Goal: Information Seeking & Learning: Learn about a topic

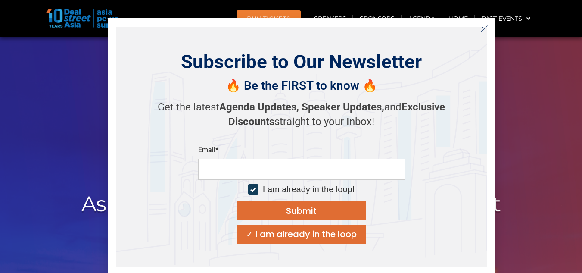
click at [481, 30] on icon "Close" at bounding box center [484, 29] width 8 height 8
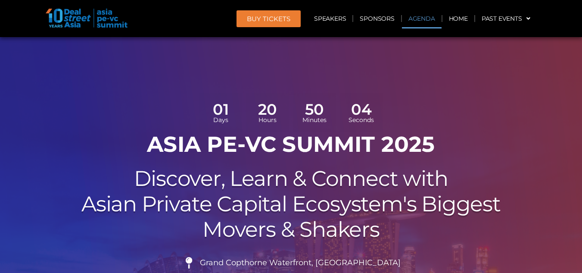
click at [418, 17] on link "Agenda" at bounding box center [422, 19] width 40 height 20
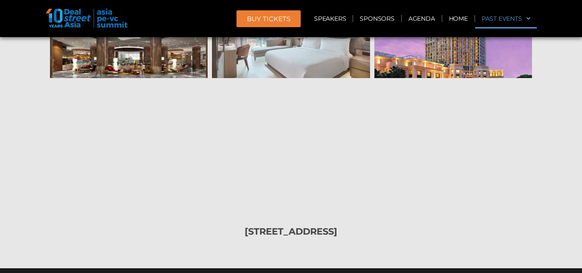
scroll to position [10380, 0]
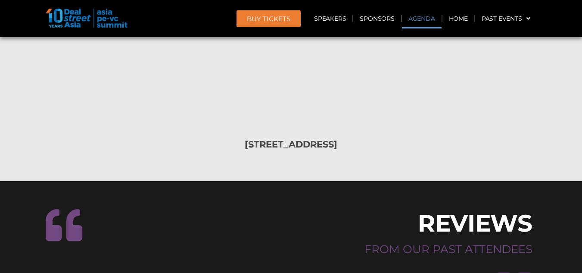
click at [420, 16] on link "Agenda" at bounding box center [422, 19] width 40 height 20
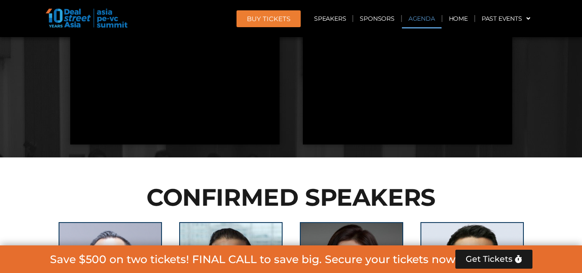
scroll to position [497, 0]
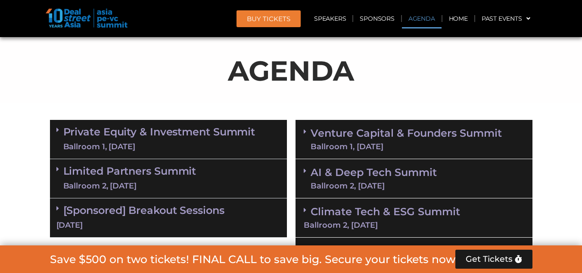
click at [95, 134] on link "Private Equity & Investment Summit Ballroom 1, 10 Sept" at bounding box center [159, 139] width 192 height 26
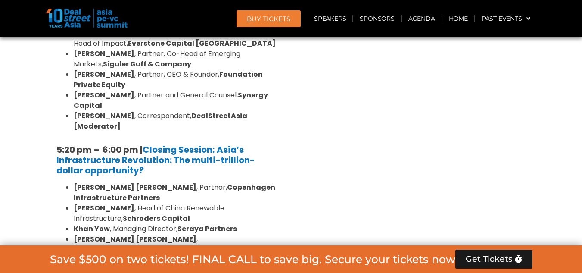
scroll to position [1746, 0]
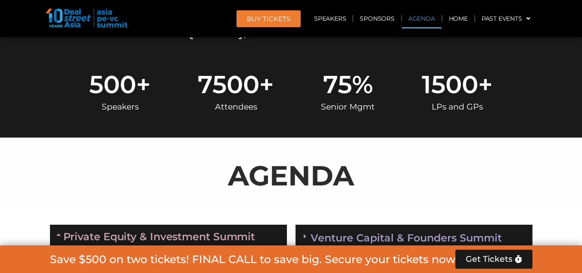
scroll to position [540, 0]
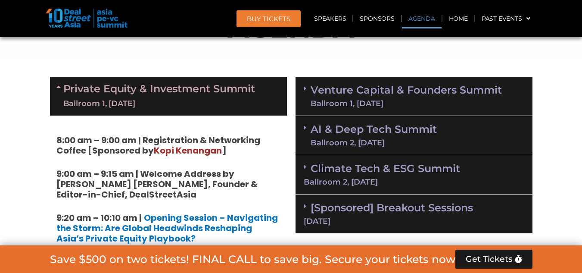
click at [407, 211] on link "[Sponsored] Breakout Sessions 11 Sept" at bounding box center [414, 213] width 220 height 24
click at [404, 205] on link "[Sponsored] Breakout Sessions 11 Sept" at bounding box center [414, 213] width 220 height 24
click at [405, 205] on link "[Sponsored] Breakout Sessions 11 Sept" at bounding box center [414, 213] width 220 height 24
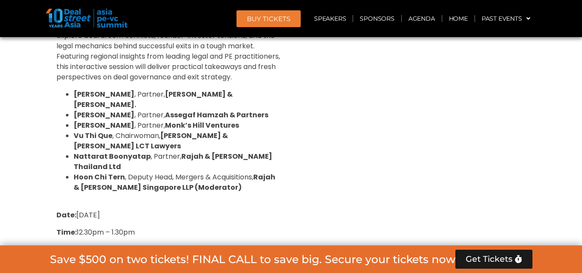
scroll to position [2603, 0]
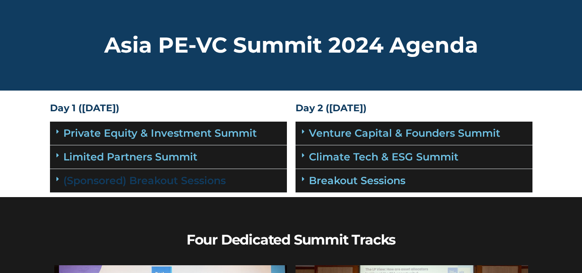
click at [213, 184] on link "(Sponsored) Breakout Sessions" at bounding box center [144, 180] width 162 height 12
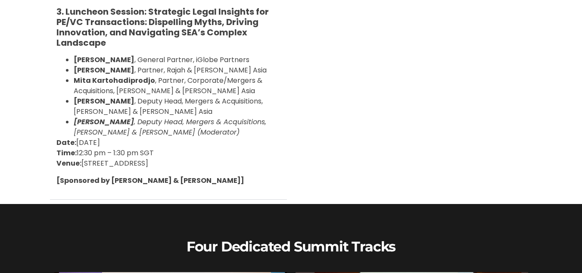
scroll to position [474, 0]
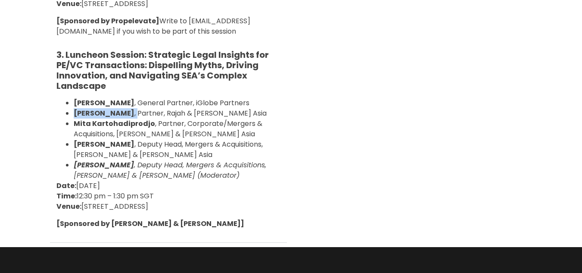
drag, startPoint x: 75, startPoint y: 111, endPoint x: 121, endPoint y: 115, distance: 46.7
click at [121, 115] on li "[PERSON_NAME] , Partner, Rajah & [PERSON_NAME] Asia" at bounding box center [177, 113] width 207 height 10
click at [225, 186] on p "Date: [DATE] Time: 12:30 pm – 1:30 pm SGT Venue: [GEOGRAPHIC_DATA], [GEOGRAPHIC…" at bounding box center [168, 195] width 224 height 31
drag, startPoint x: 75, startPoint y: 114, endPoint x: 210, endPoint y: 110, distance: 134.8
click at [210, 110] on li "[PERSON_NAME] , Partner, Rajah & [PERSON_NAME] Asia" at bounding box center [177, 113] width 207 height 10
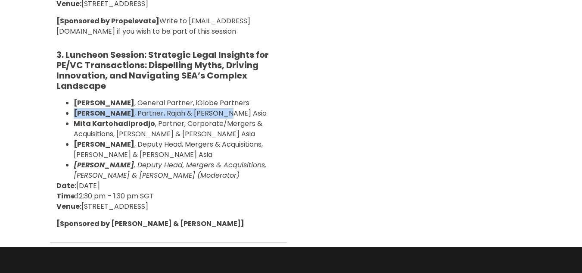
click at [98, 112] on b "[PERSON_NAME]" at bounding box center [104, 113] width 61 height 10
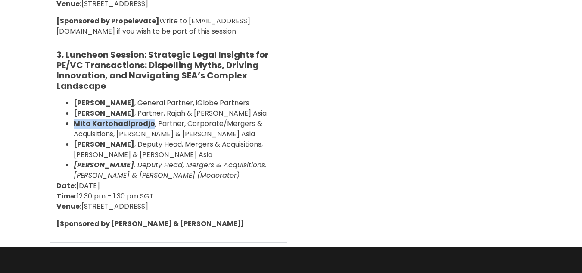
drag, startPoint x: 75, startPoint y: 124, endPoint x: 150, endPoint y: 122, distance: 75.0
click at [150, 122] on li "[PERSON_NAME] , Partner, Corporate/Mergers & Acquisitions, [PERSON_NAME] & [PER…" at bounding box center [177, 128] width 207 height 21
drag, startPoint x: 147, startPoint y: 130, endPoint x: 143, endPoint y: 138, distance: 9.2
click at [148, 130] on li "[PERSON_NAME] , Partner, Corporate/Mergers & Acquisitions, [PERSON_NAME] & [PER…" at bounding box center [177, 128] width 207 height 21
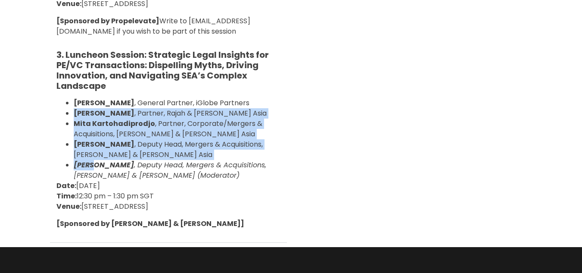
drag, startPoint x: 73, startPoint y: 110, endPoint x: 92, endPoint y: 168, distance: 60.2
click at [92, 168] on ul "[PERSON_NAME] , General Partner, iGlobe Partners [PERSON_NAME] , Partner, [PERS…" at bounding box center [168, 139] width 224 height 83
click at [92, 168] on b "[PERSON_NAME]" at bounding box center [104, 165] width 60 height 10
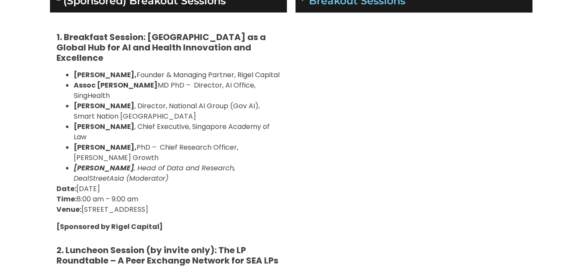
scroll to position [172, 0]
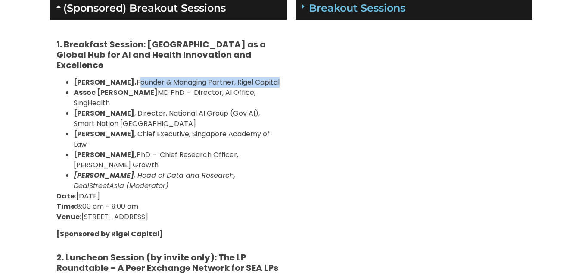
drag, startPoint x: 150, startPoint y: 71, endPoint x: 156, endPoint y: 82, distance: 12.1
click at [156, 82] on li "[PERSON_NAME], Founder & Managing Partner, Rigel Capital" at bounding box center [177, 82] width 207 height 10
drag, startPoint x: 157, startPoint y: 82, endPoint x: 152, endPoint y: 80, distance: 5.4
click at [157, 81] on li "[PERSON_NAME], Founder & Managing Partner, Rigel Capital" at bounding box center [177, 82] width 207 height 10
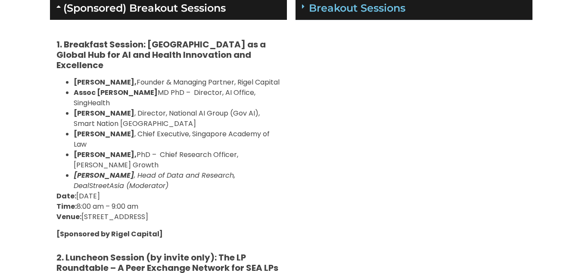
click at [103, 77] on b "[PERSON_NAME]," at bounding box center [105, 82] width 63 height 10
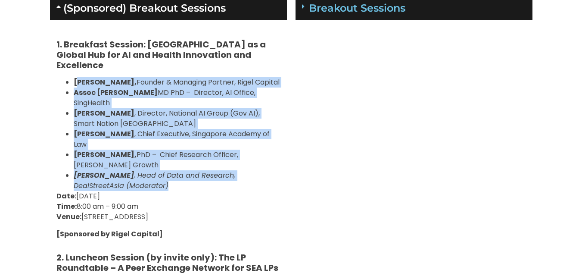
drag, startPoint x: 79, startPoint y: 75, endPoint x: 236, endPoint y: 170, distance: 184.0
click at [236, 170] on ul "[PERSON_NAME], Founder & Managing Partner, Rigel Capital Assoc [PERSON_NAME] MD…" at bounding box center [168, 134] width 224 height 114
click at [136, 170] on em "[PERSON_NAME] , Head of Data and Research, DealStreetAsia (Moderator)" at bounding box center [154, 180] width 161 height 20
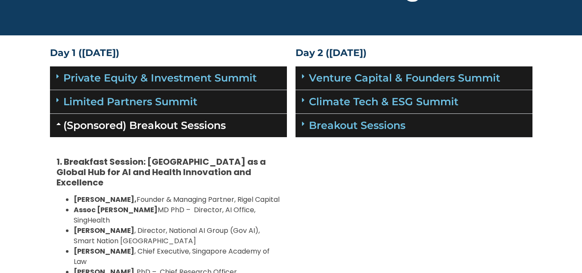
scroll to position [43, 0]
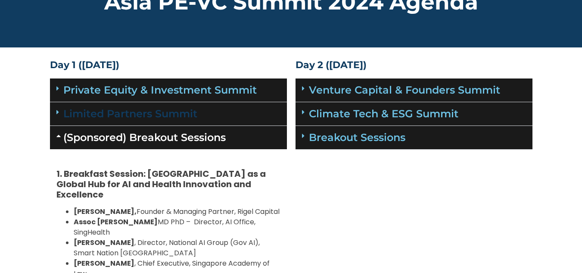
click at [151, 112] on link "Limited Partners Summit" at bounding box center [130, 113] width 134 height 12
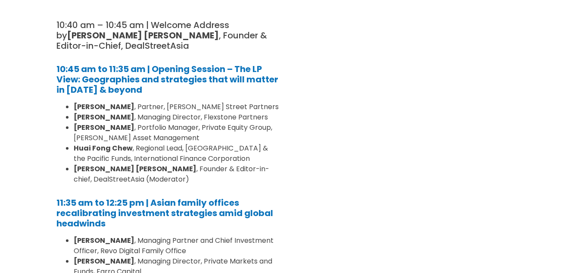
scroll to position [215, 0]
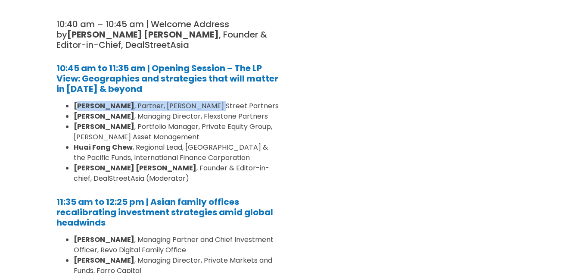
drag, startPoint x: 78, startPoint y: 105, endPoint x: 203, endPoint y: 103, distance: 125.3
click at [202, 103] on li "[PERSON_NAME] , Partner, [PERSON_NAME] Street Partners" at bounding box center [177, 106] width 207 height 10
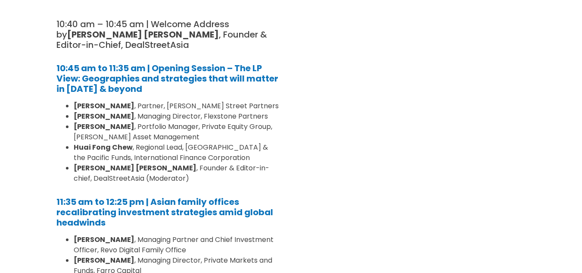
click at [241, 146] on li "[PERSON_NAME] [PERSON_NAME] , Regional Lead, East Asia & the Pacific Funds, Int…" at bounding box center [177, 152] width 207 height 21
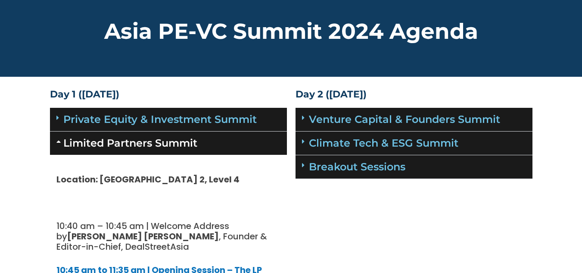
scroll to position [0, 0]
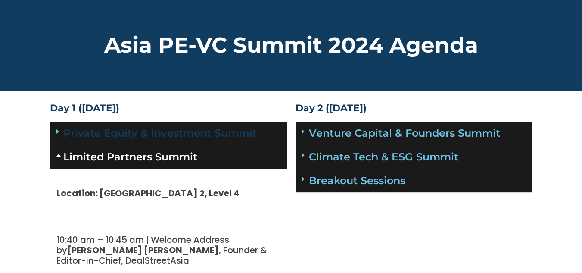
click at [250, 135] on link "Private Equity & Investment Summit" at bounding box center [159, 133] width 193 height 12
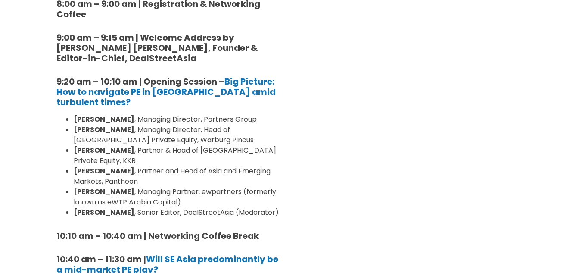
scroll to position [215, 0]
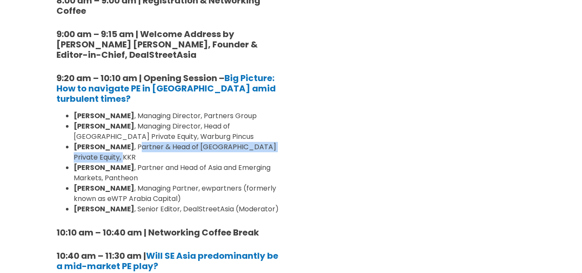
drag, startPoint x: 139, startPoint y: 145, endPoint x: 143, endPoint y: 158, distance: 13.0
click at [143, 158] on li "[PERSON_NAME] , Partner & Head of [GEOGRAPHIC_DATA] Private Equity, KKR" at bounding box center [177, 152] width 207 height 21
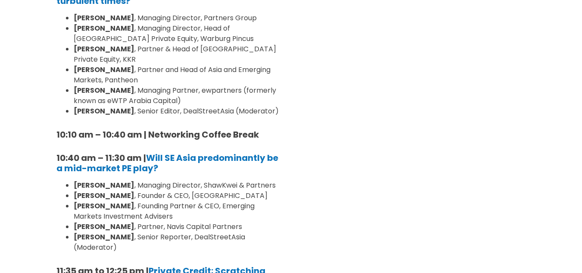
scroll to position [345, 0]
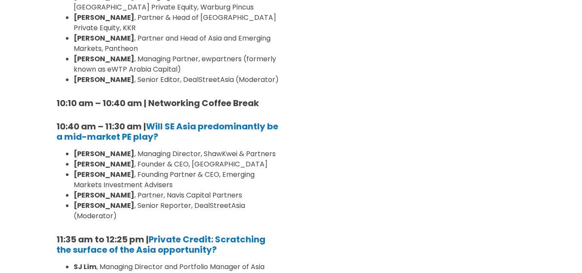
drag, startPoint x: 80, startPoint y: 174, endPoint x: 239, endPoint y: 175, distance: 159.3
click at [239, 169] on li "[PERSON_NAME] , Founder & CEO, [GEOGRAPHIC_DATA]" at bounding box center [177, 164] width 207 height 10
click at [273, 190] on li "[PERSON_NAME] , Founding Partner & CEO, Emerging Markets Investment Advisers" at bounding box center [177, 179] width 207 height 21
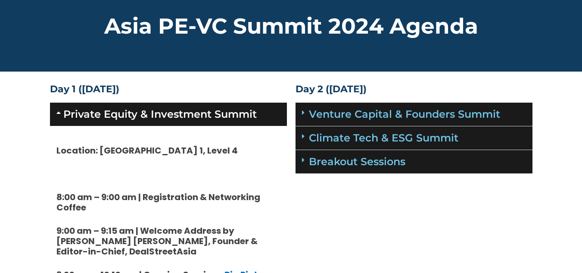
scroll to position [0, 0]
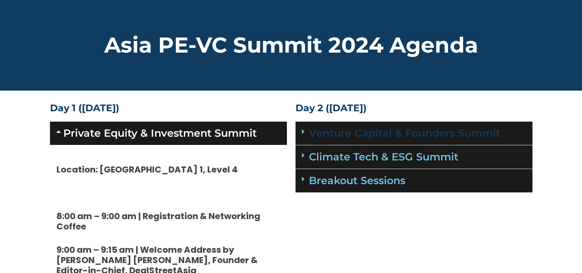
click at [424, 132] on link "Venture Capital & Founders​ Summit" at bounding box center [404, 133] width 191 height 12
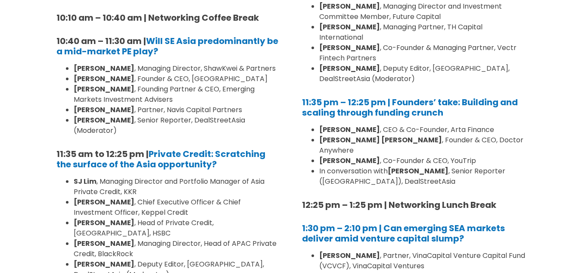
scroll to position [431, 0]
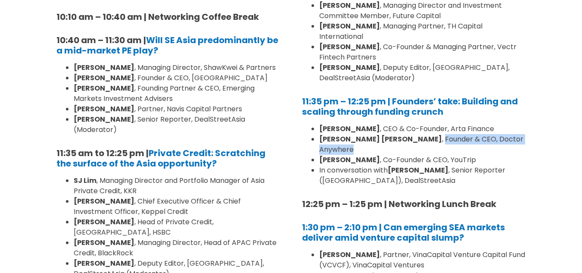
drag, startPoint x: 366, startPoint y: 127, endPoint x: 492, endPoint y: 130, distance: 125.3
click at [492, 134] on li "[PERSON_NAME] [PERSON_NAME] , Founder & CEO, Doctor Anywhere" at bounding box center [422, 144] width 207 height 21
drag, startPoint x: 470, startPoint y: 127, endPoint x: 519, endPoint y: 155, distance: 57.1
click at [519, 165] on li "In conversation with [PERSON_NAME] , Senior Reporter ([GEOGRAPHIC_DATA]), DealS…" at bounding box center [422, 175] width 207 height 21
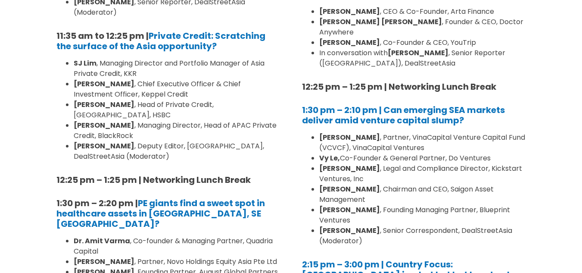
scroll to position [560, 0]
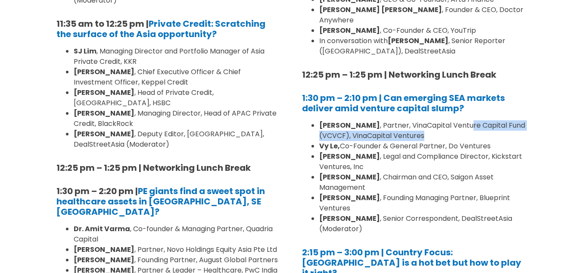
drag, startPoint x: 459, startPoint y: 104, endPoint x: 479, endPoint y: 111, distance: 21.4
click at [479, 120] on li "[PERSON_NAME] , Partner, VinaCapital Venture Capital Fund (VCVCF), VinaCapital …" at bounding box center [422, 130] width 207 height 21
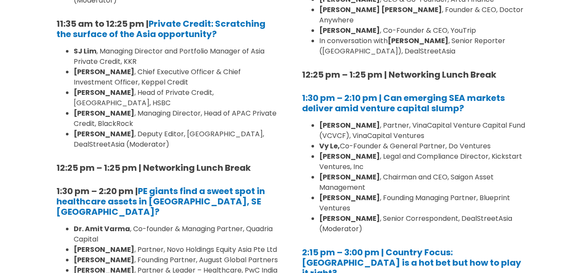
click at [495, 193] on li "[PERSON_NAME] , Founding Managing Partner, Blueprint Ventures" at bounding box center [422, 203] width 207 height 21
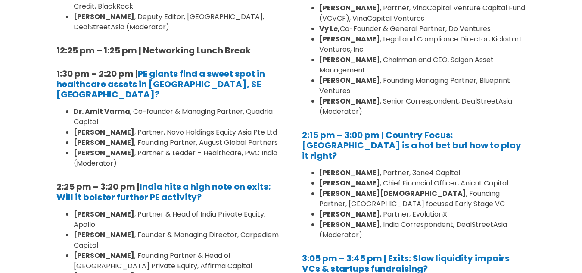
scroll to position [689, 0]
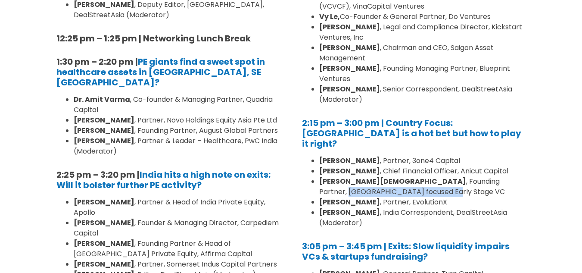
drag, startPoint x: 420, startPoint y: 141, endPoint x: 536, endPoint y: 145, distance: 115.9
click at [513, 207] on li "[PERSON_NAME] , [DEMOGRAPHIC_DATA] Correspondent, DealStreetAsia (Moderator)" at bounding box center [422, 217] width 207 height 21
